Goal: Navigation & Orientation: Find specific page/section

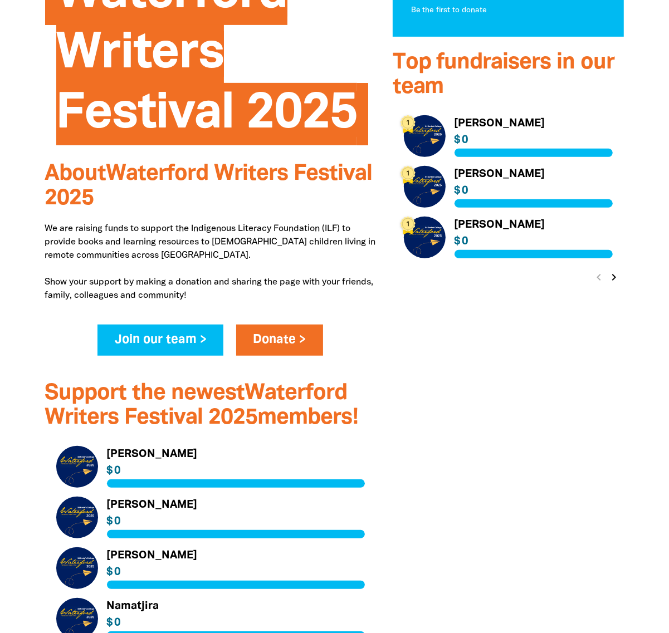
scroll to position [348, 0]
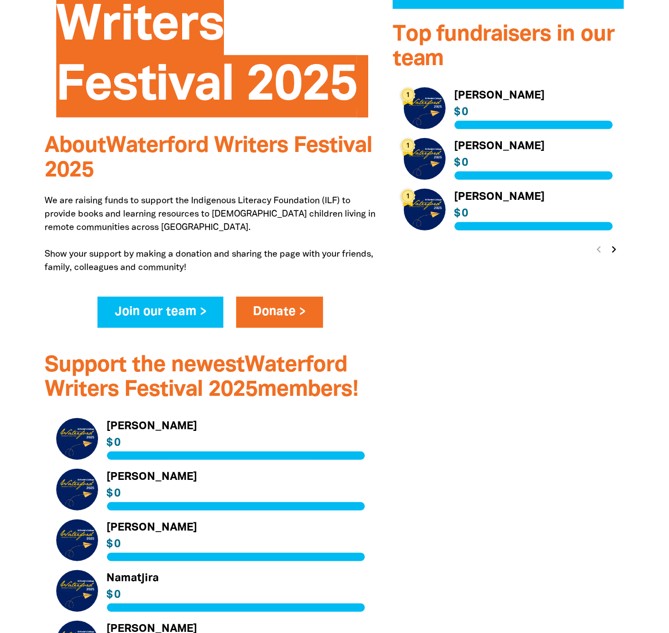
click at [428, 104] on link "Link to [PERSON_NAME]" at bounding box center [508, 108] width 209 height 42
